Goal: Find specific page/section: Find specific page/section

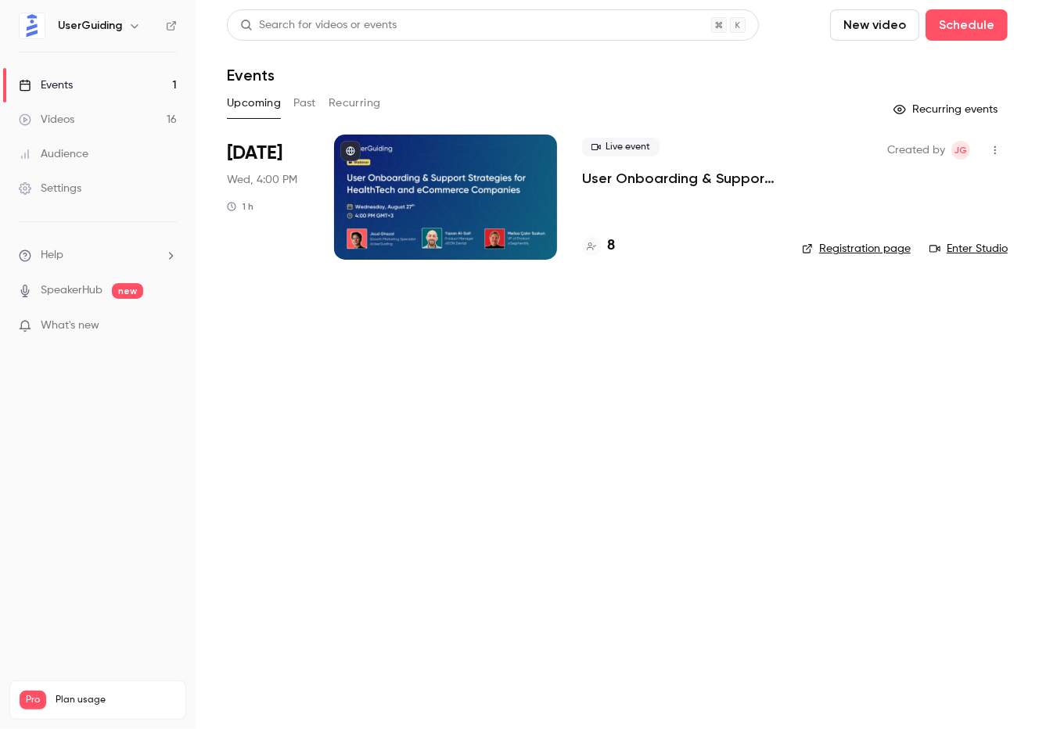
click at [309, 105] on button "Past" at bounding box center [304, 103] width 23 height 25
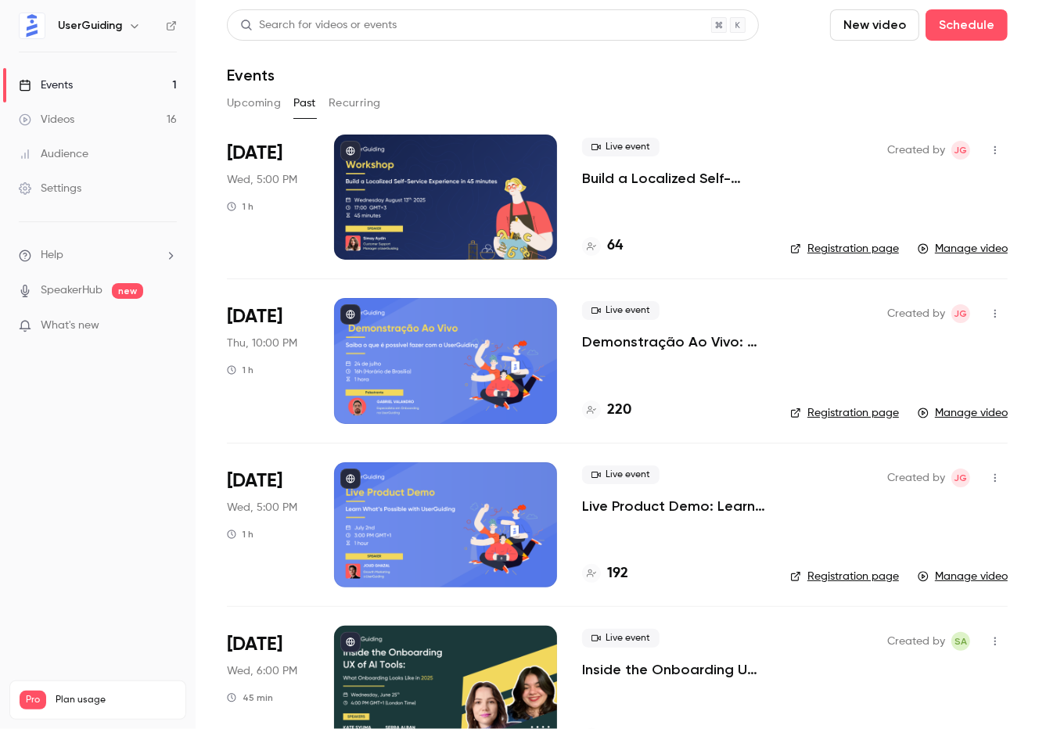
click at [619, 246] on h4 "64" at bounding box center [615, 246] width 16 height 21
